Goal: Task Accomplishment & Management: Manage account settings

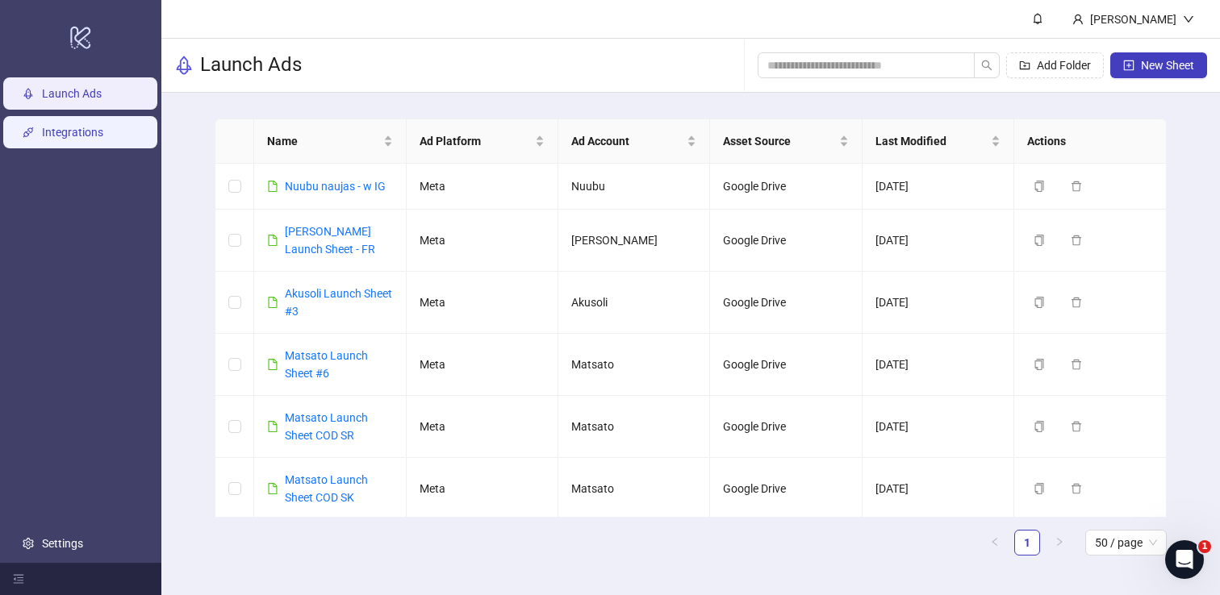
click at [103, 139] on link "Integrations" at bounding box center [72, 132] width 61 height 13
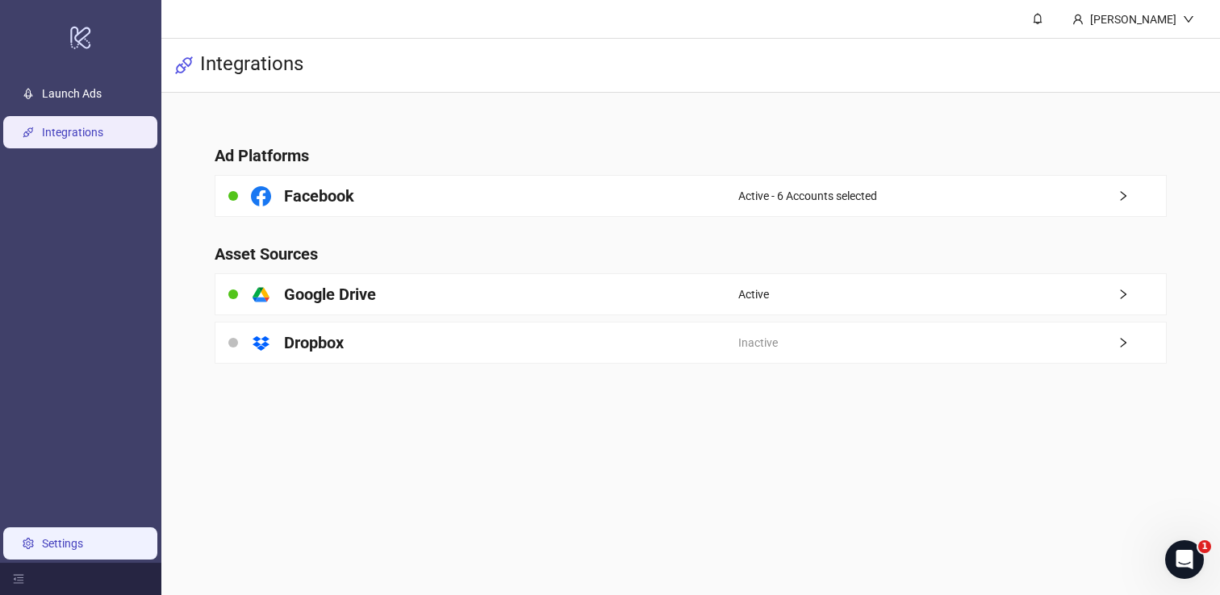
click at [81, 550] on link "Settings" at bounding box center [62, 543] width 41 height 13
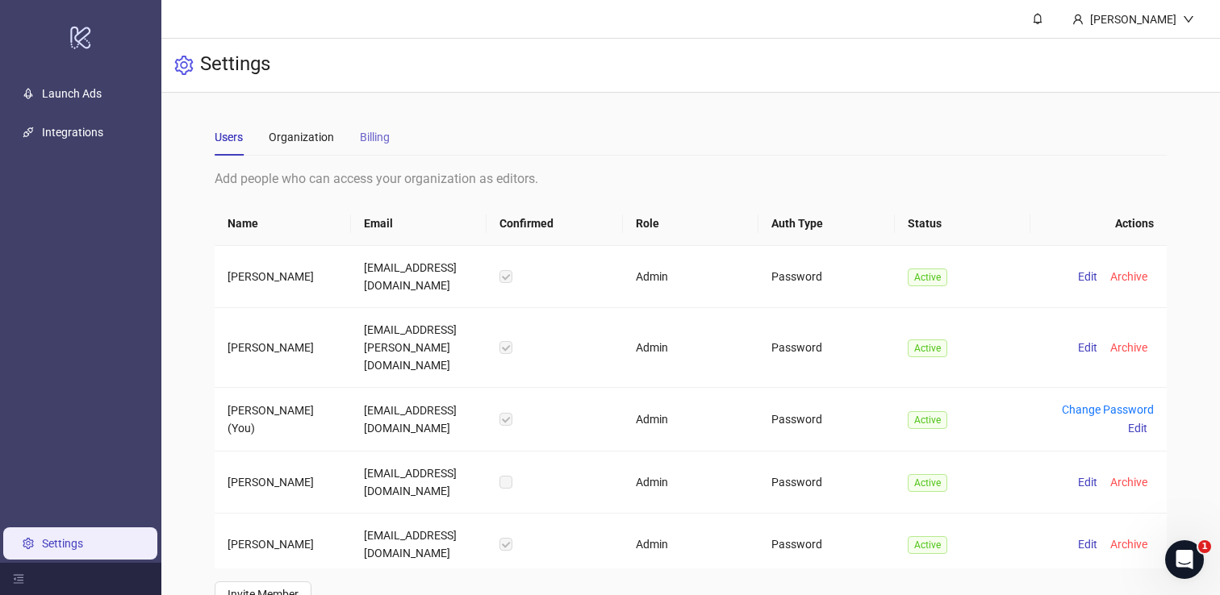
click at [374, 148] on div "Billing" at bounding box center [375, 137] width 30 height 37
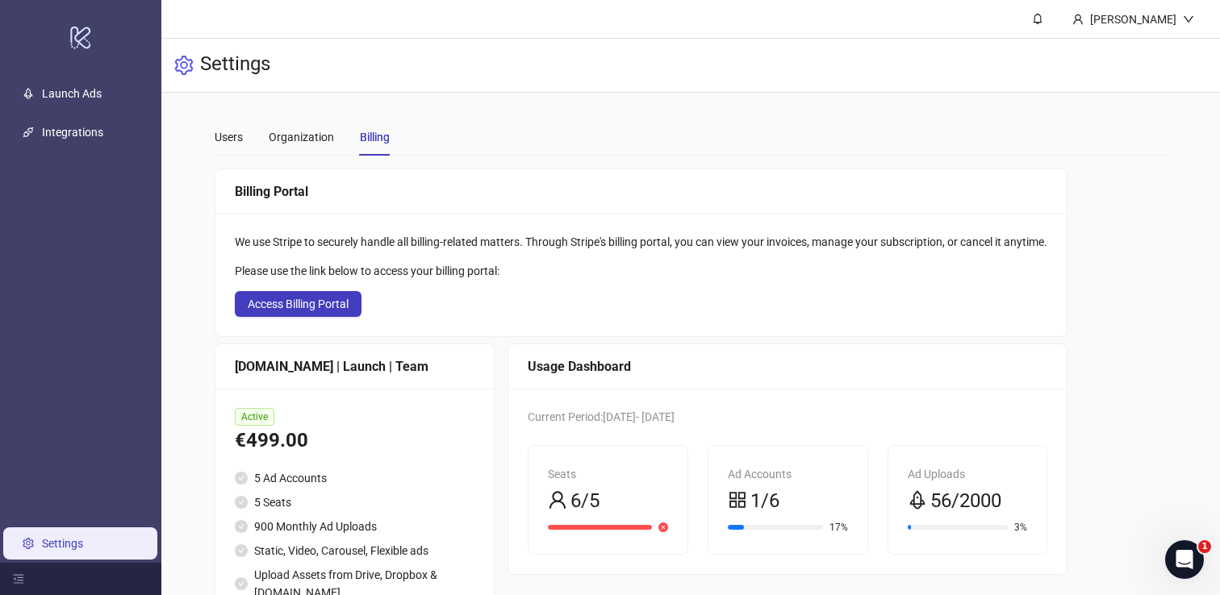
click at [537, 127] on div "Users Organization Billing" at bounding box center [690, 137] width 951 height 37
